Goal: Task Accomplishment & Management: Use online tool/utility

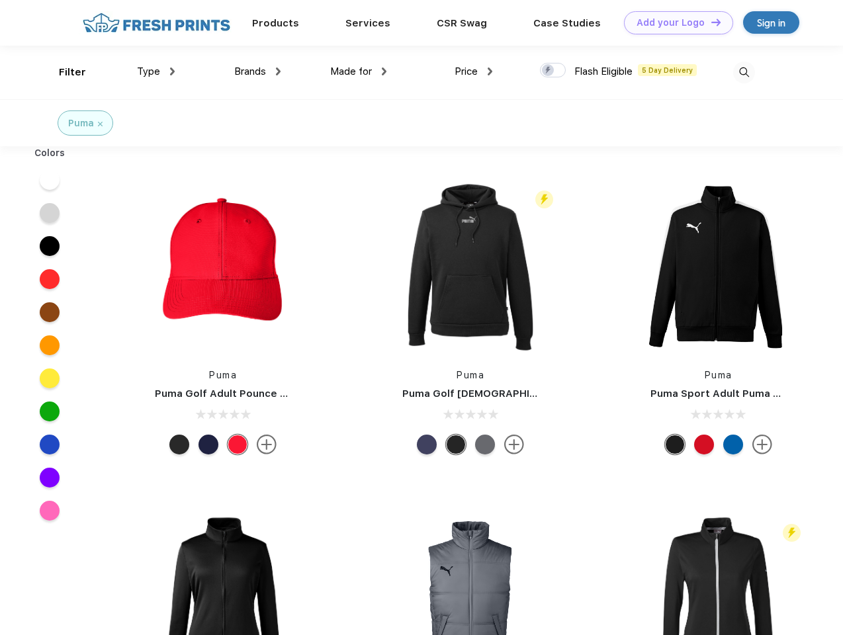
scroll to position [1, 0]
click at [673, 22] on link "Add your Logo Design Tool" at bounding box center [678, 22] width 109 height 23
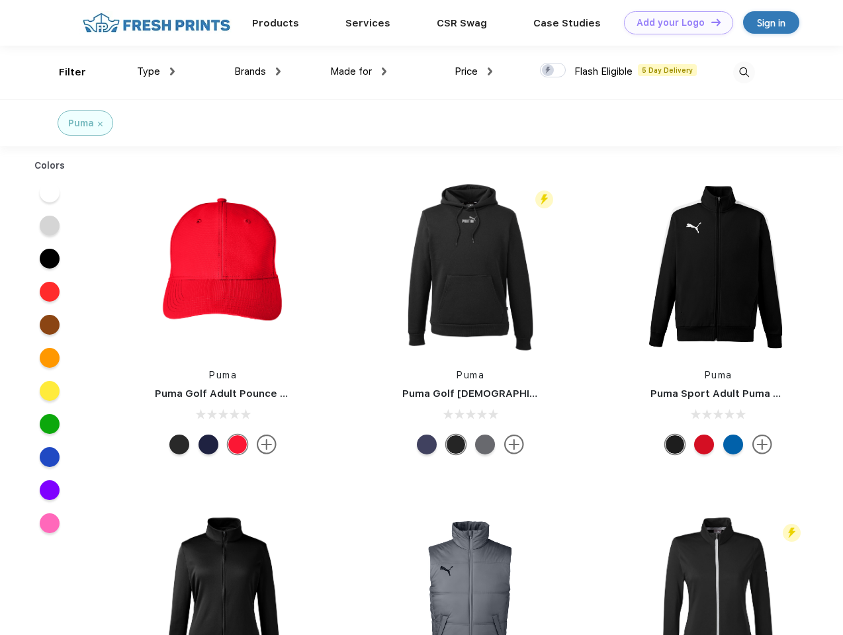
click at [0, 0] on div "Design Tool" at bounding box center [0, 0] width 0 height 0
click at [710, 22] on link "Add your Logo Design Tool" at bounding box center [678, 22] width 109 height 23
click at [63, 72] on div "Filter" at bounding box center [72, 72] width 27 height 15
click at [156, 71] on span "Type" at bounding box center [148, 71] width 23 height 12
click at [257, 71] on span "Brands" at bounding box center [250, 71] width 32 height 12
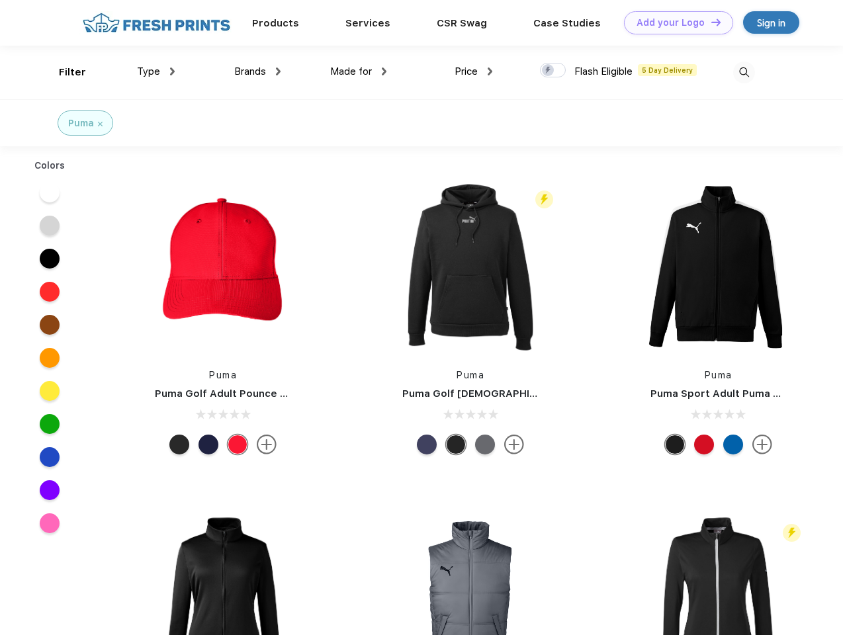
click at [358, 71] on span "Made for" at bounding box center [351, 71] width 42 height 12
click at [474, 71] on span "Price" at bounding box center [465, 71] width 23 height 12
click at [553, 71] on div at bounding box center [553, 70] width 26 height 15
click at [548, 71] on input "checkbox" at bounding box center [544, 66] width 9 height 9
click at [743, 72] on img at bounding box center [744, 73] width 22 height 22
